Goal: Transaction & Acquisition: Purchase product/service

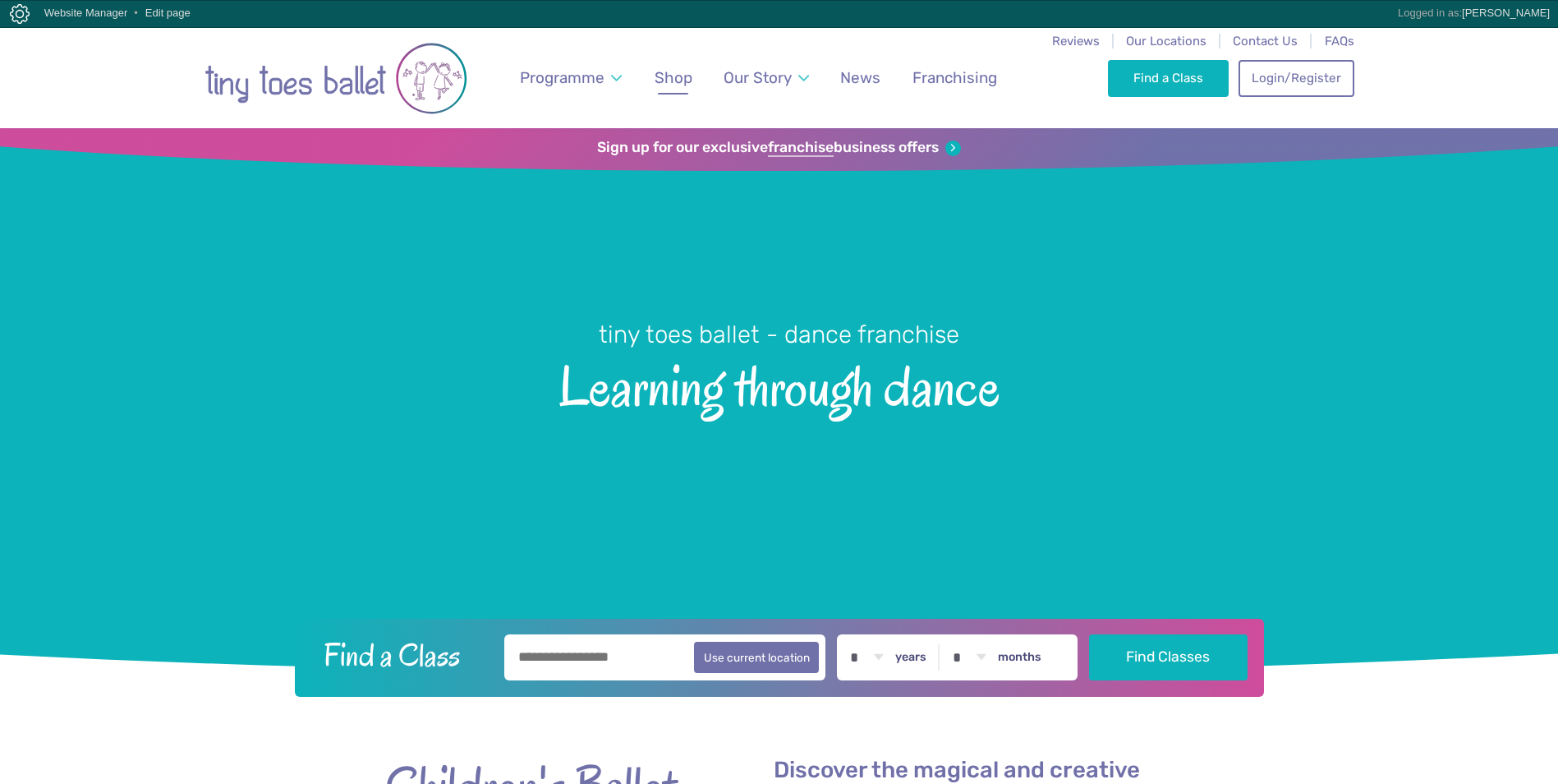
click at [670, 71] on span "Shop" at bounding box center [673, 77] width 38 height 19
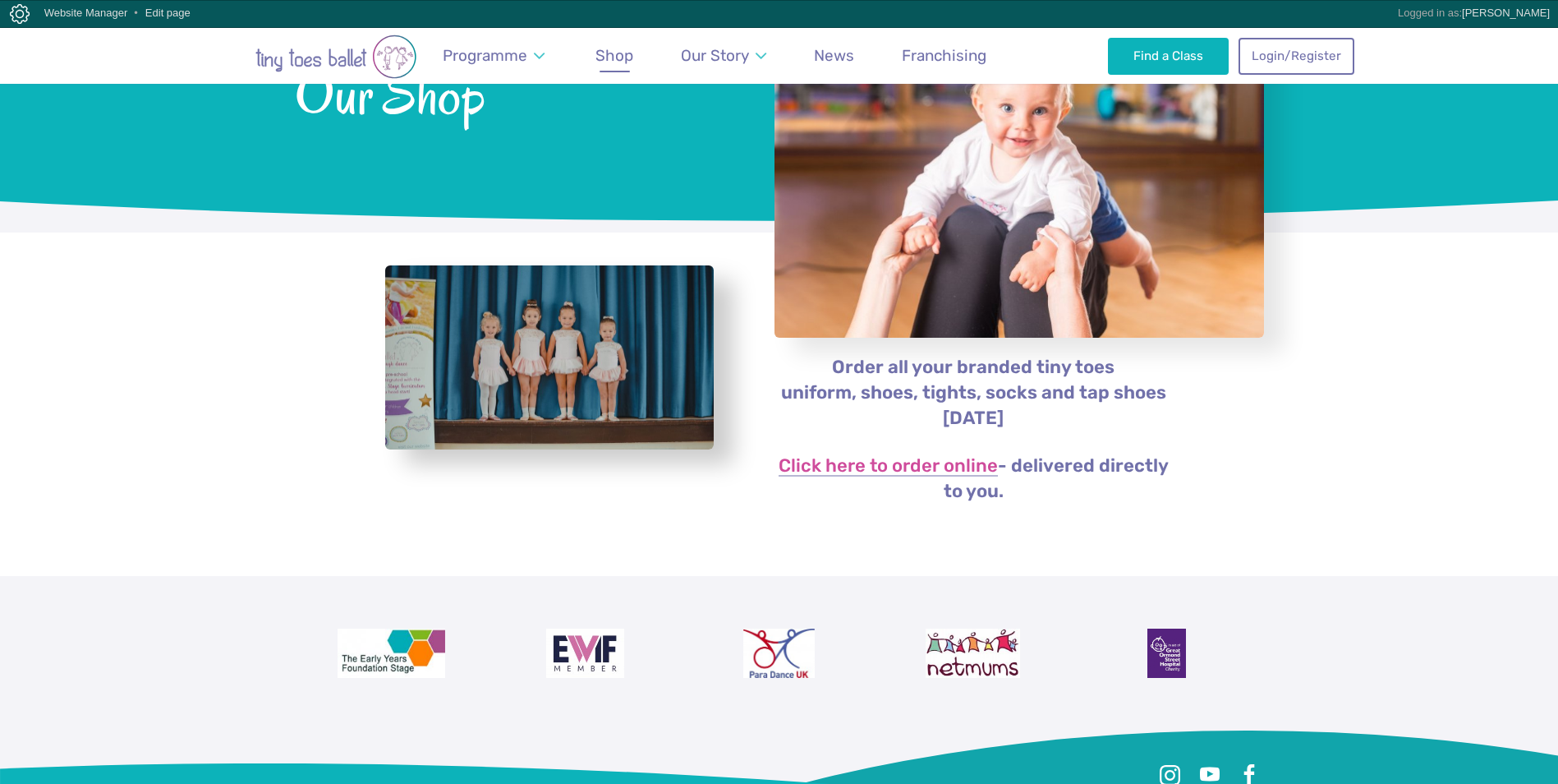
scroll to position [165, 0]
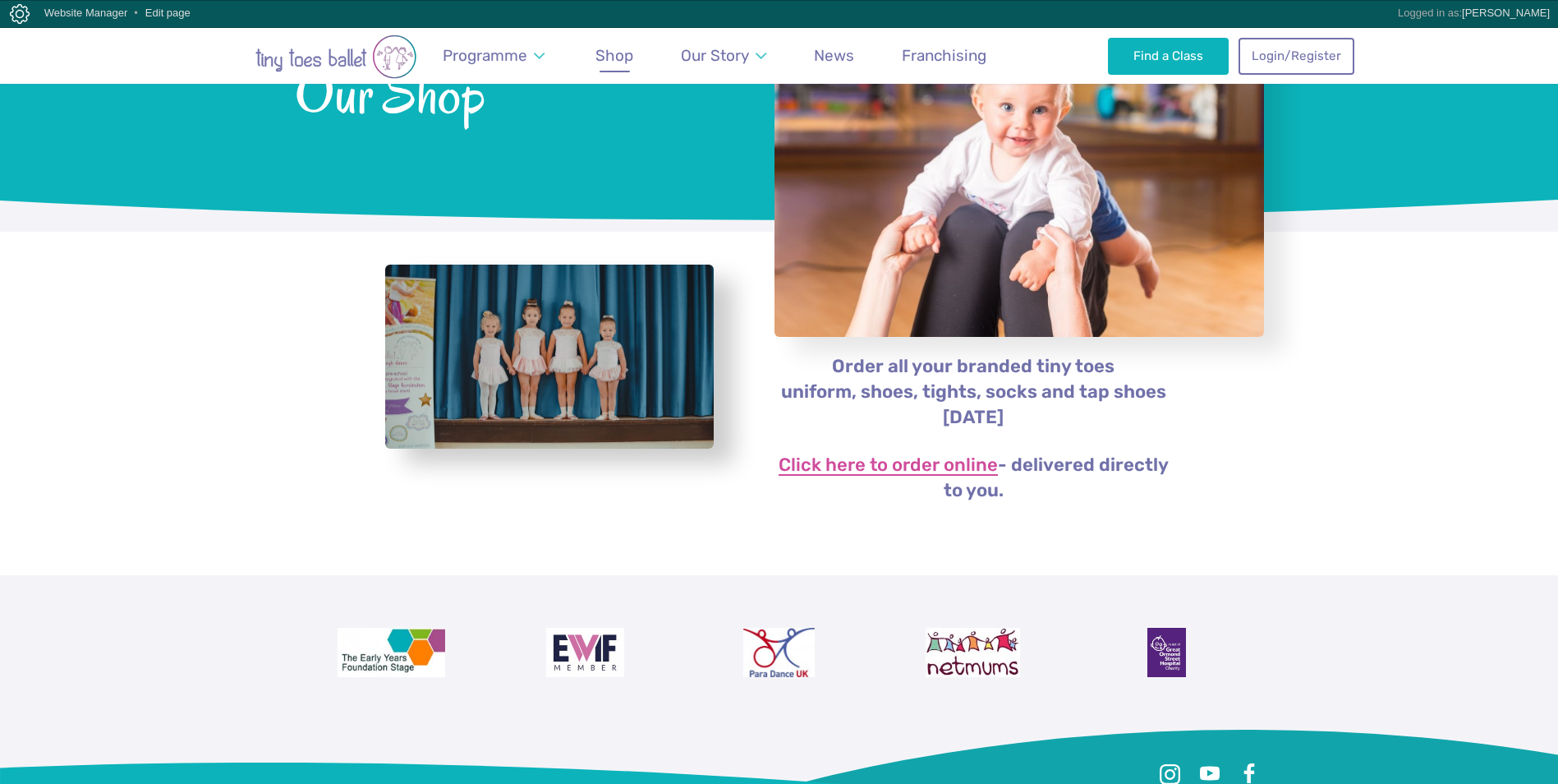
click at [839, 463] on link "Click here to order online" at bounding box center [888, 465] width 219 height 19
